Goal: Information Seeking & Learning: Learn about a topic

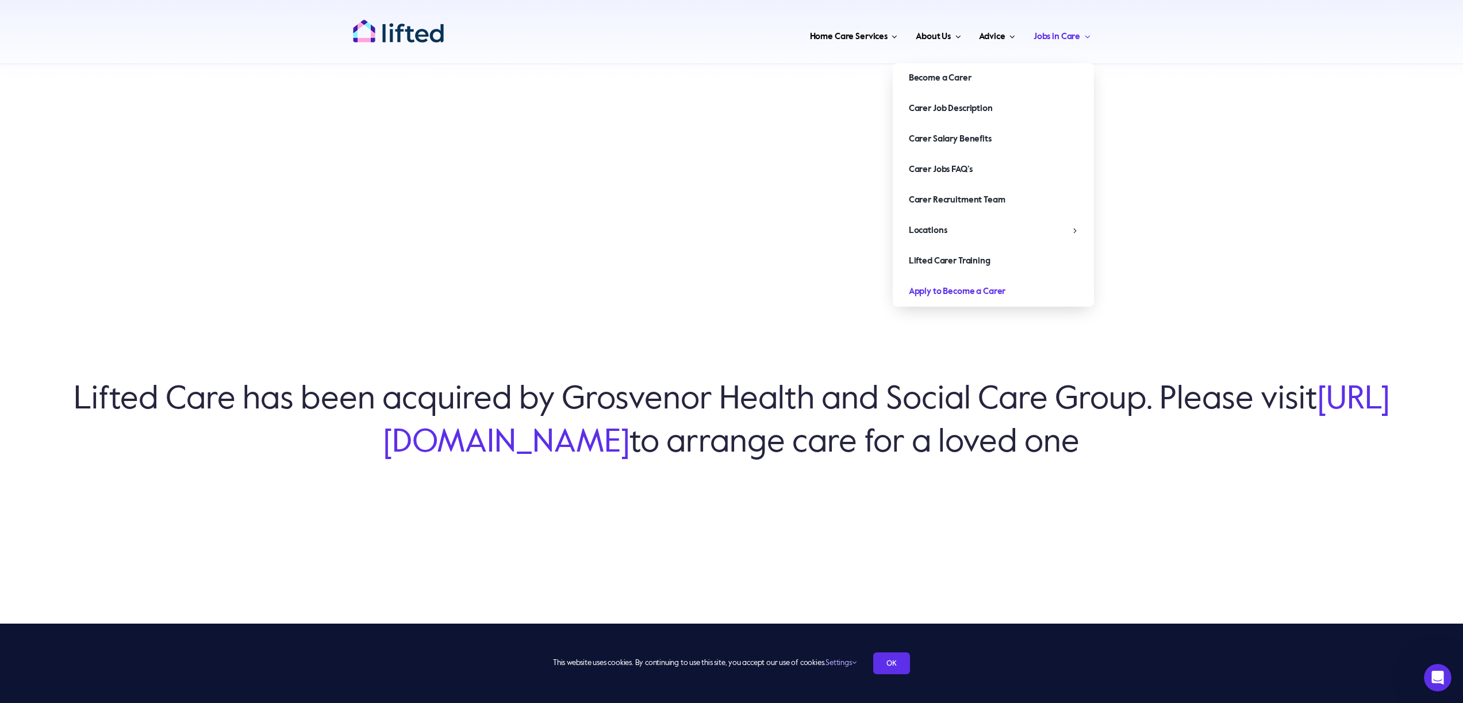
click at [982, 292] on span "Apply to Become a Carer" at bounding box center [957, 291] width 97 height 18
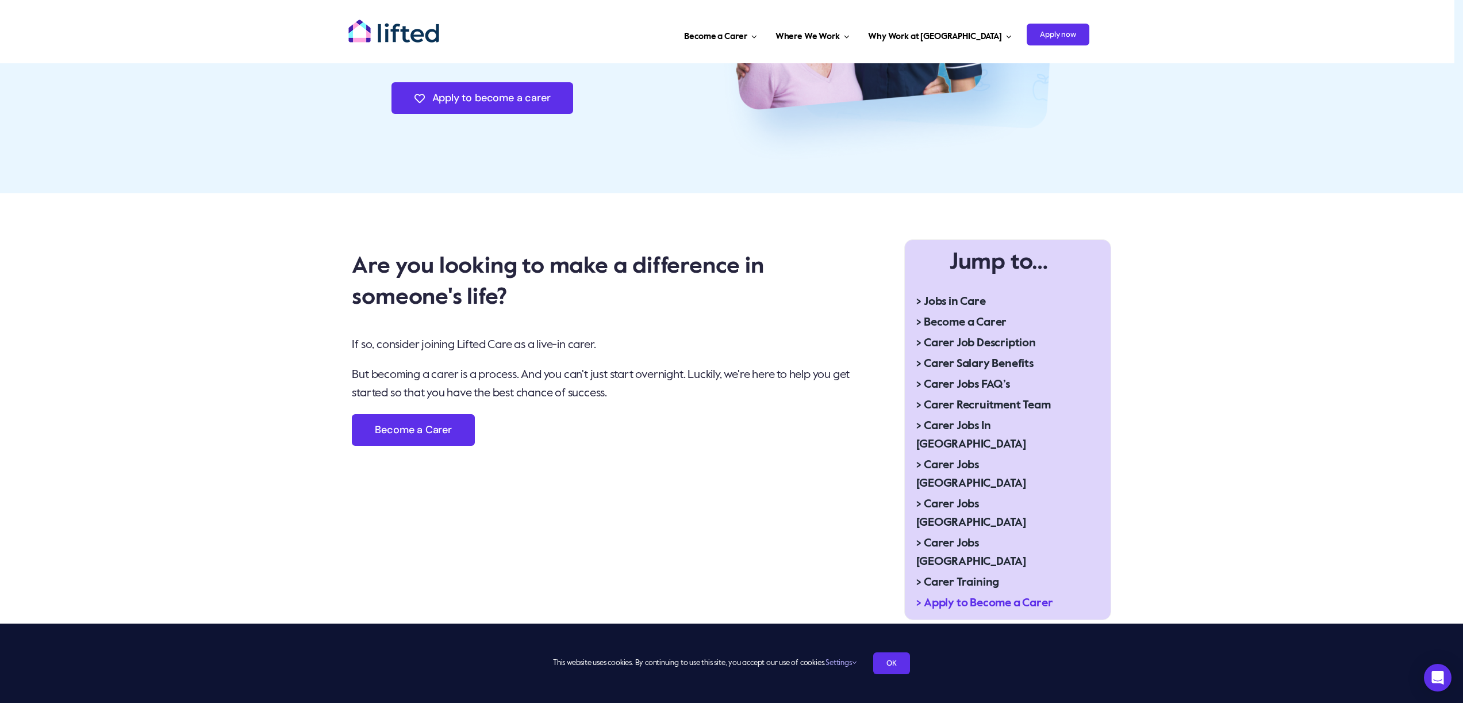
scroll to position [99, 0]
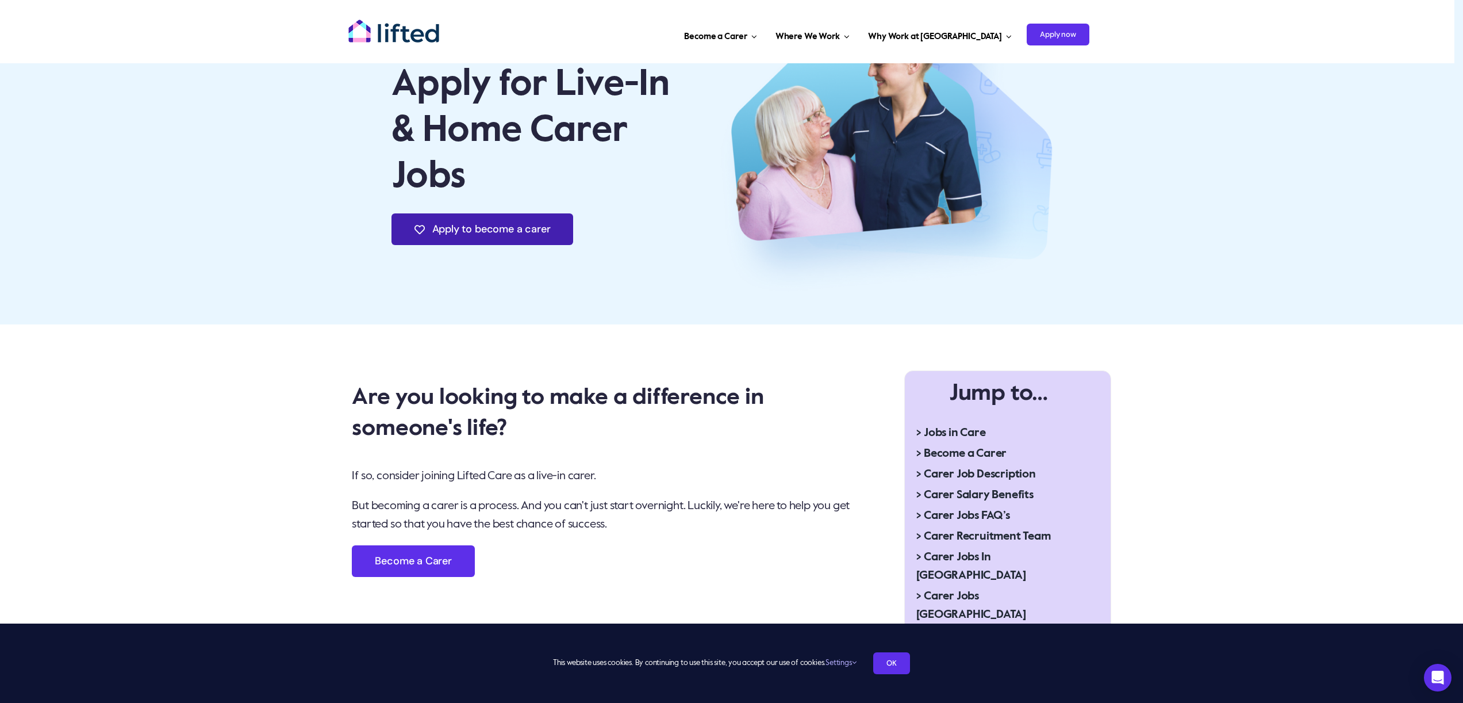
click at [534, 228] on span "Apply to become a carer" at bounding box center [491, 229] width 118 height 12
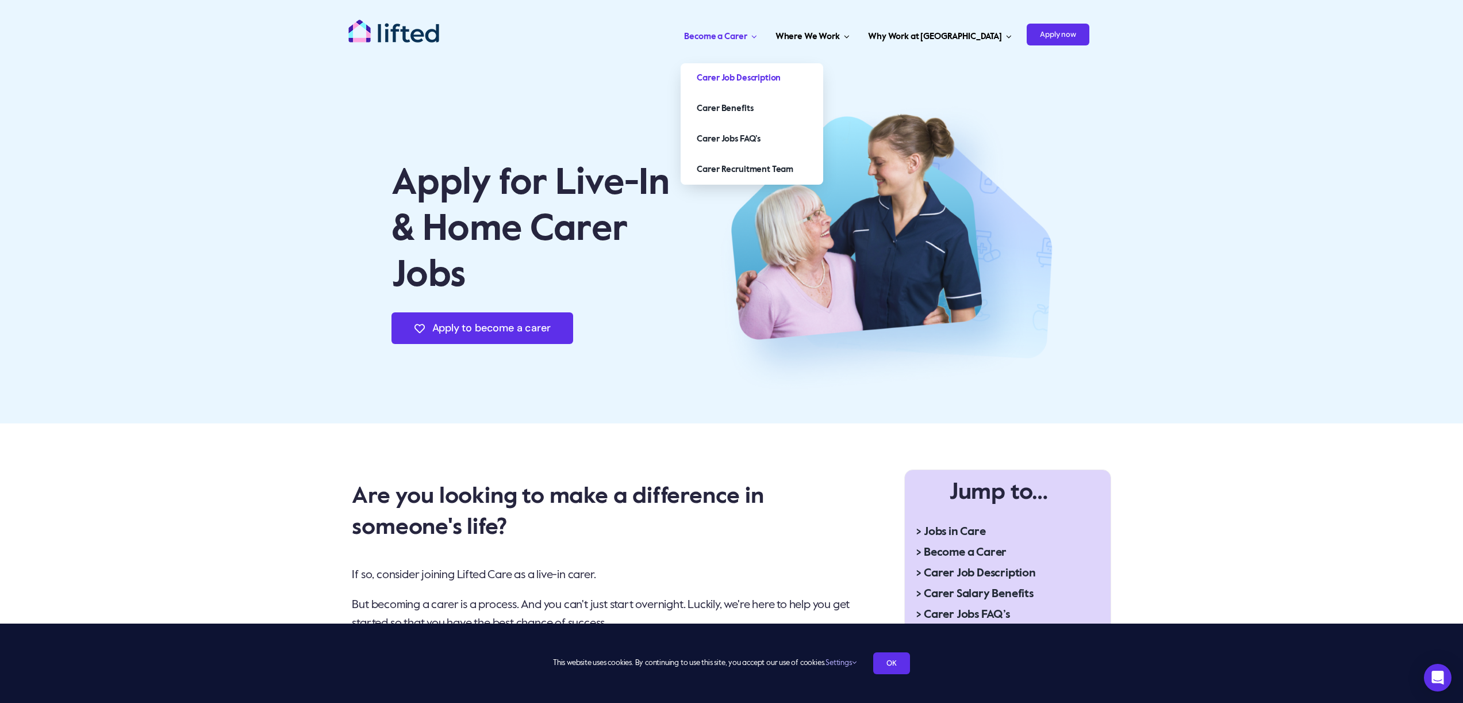
click at [781, 73] on span "Carer Job Description" at bounding box center [739, 78] width 84 height 18
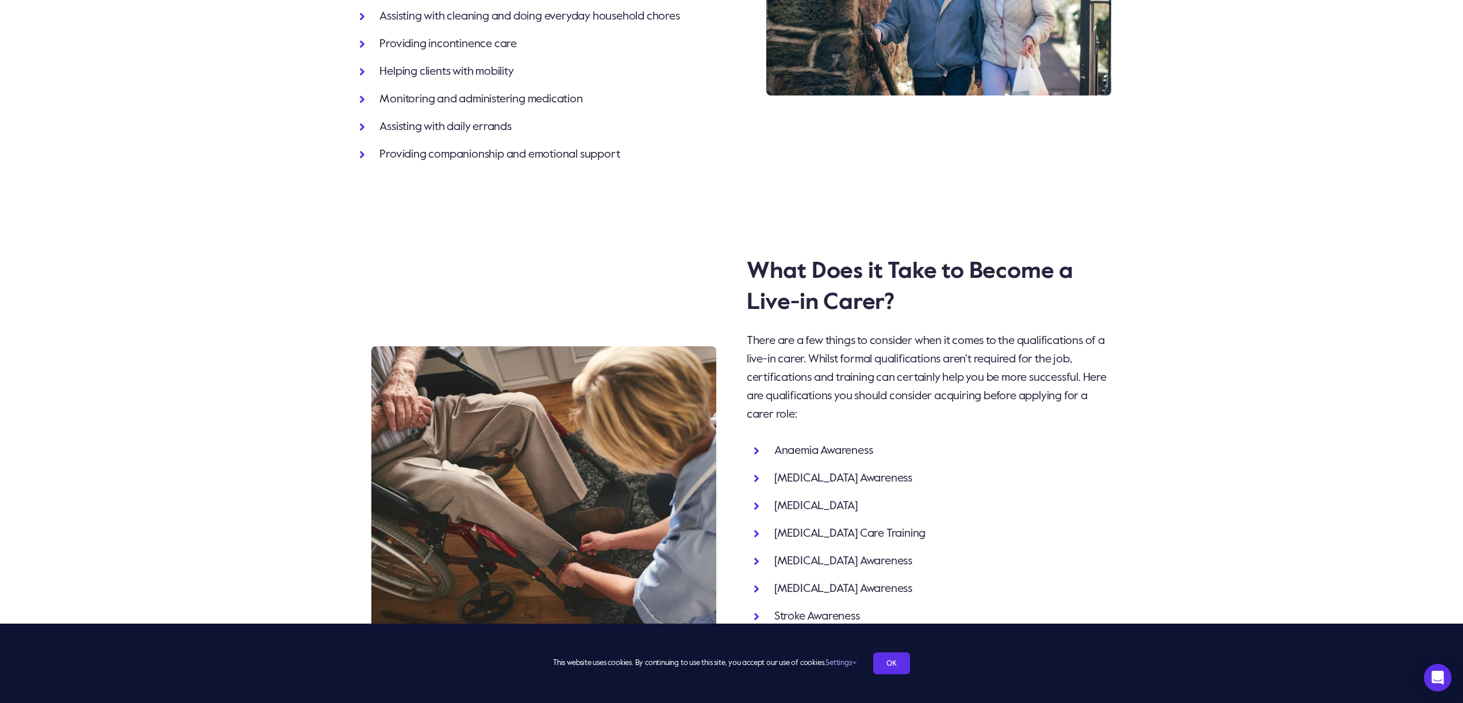
scroll to position [1203, 0]
